Goal: Transaction & Acquisition: Purchase product/service

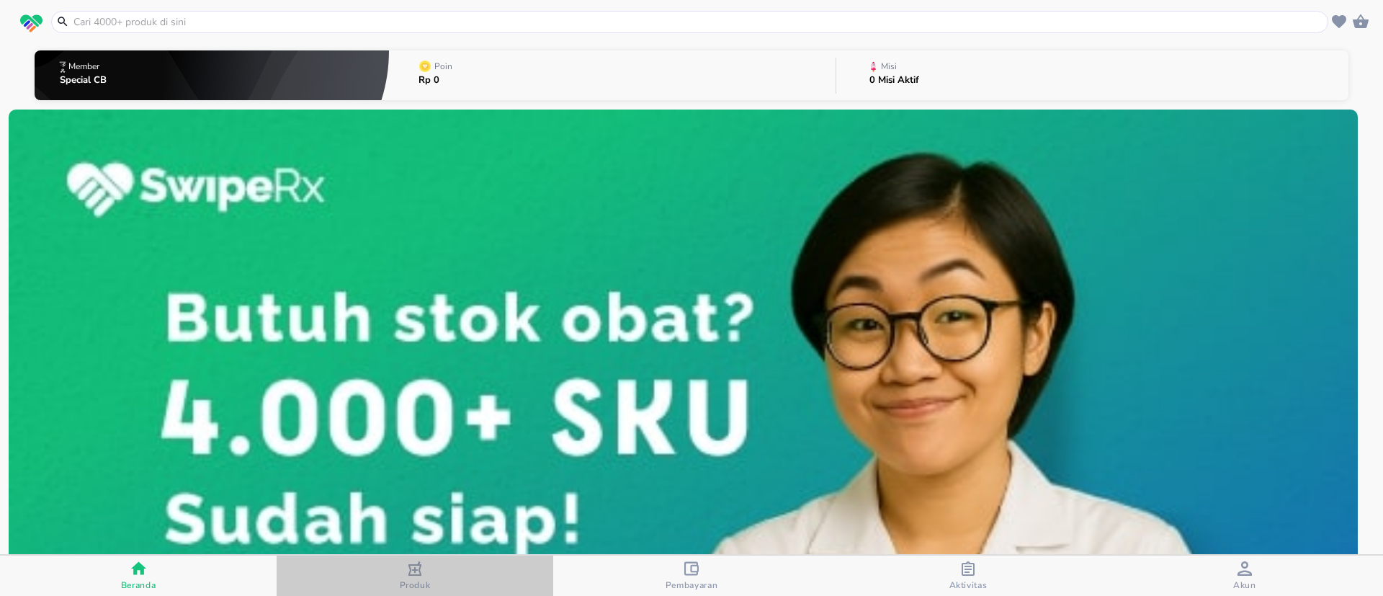
click at [424, 587] on span "Produk" at bounding box center [415, 585] width 31 height 12
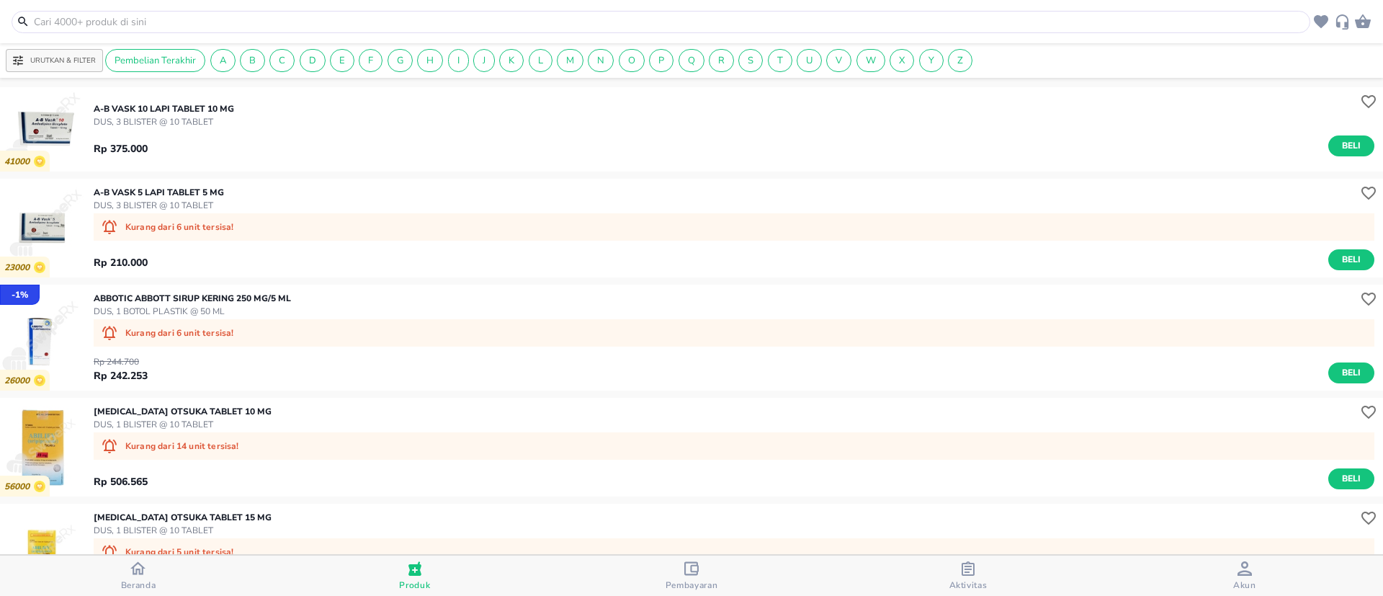
click at [398, 21] on input "text" at bounding box center [669, 21] width 1275 height 15
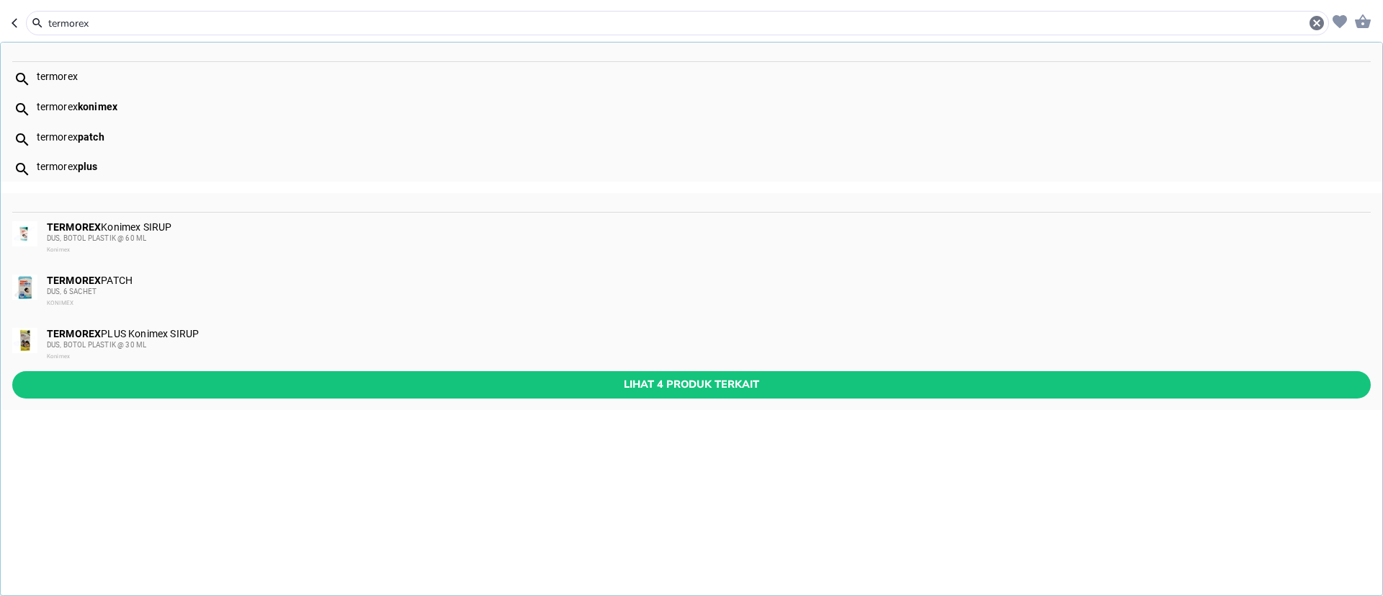
type input "termorex"
click at [155, 337] on div "TERMOREX PLUS Konimex SIRUP DUS, BOTOL PLASTIK @ 30 ML Konimex" at bounding box center [708, 345] width 1323 height 35
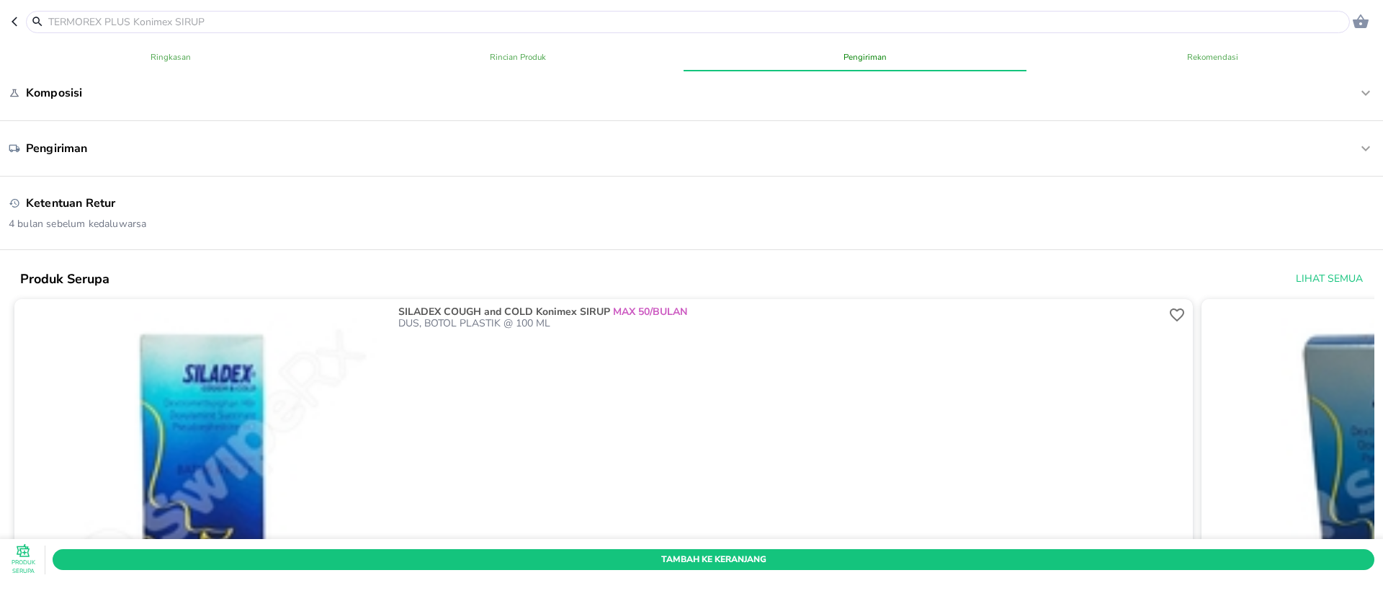
scroll to position [108, 0]
